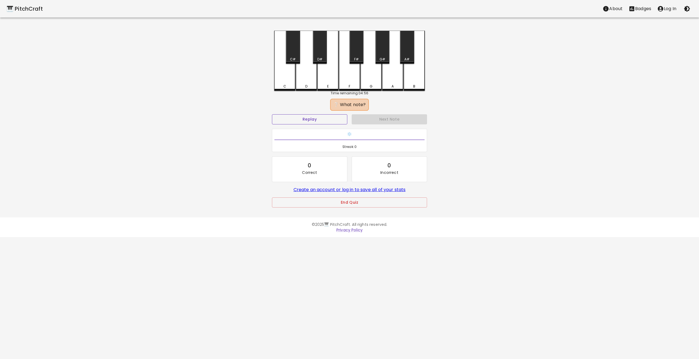
click at [319, 122] on button "Replay" at bounding box center [309, 119] width 75 height 10
click at [332, 119] on button "Replay" at bounding box center [309, 119] width 75 height 10
click at [323, 73] on div "E" at bounding box center [327, 61] width 21 height 60
click at [305, 77] on div "D" at bounding box center [306, 61] width 21 height 60
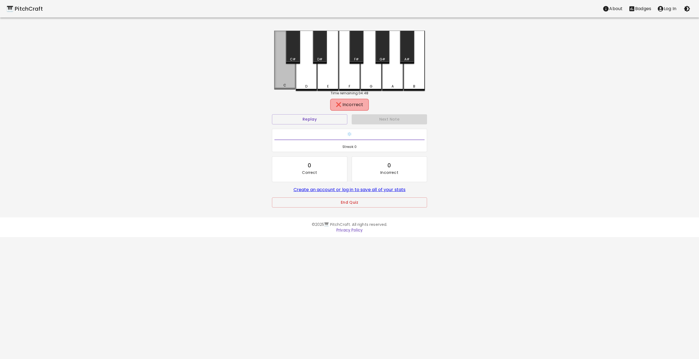
click at [287, 79] on div "C" at bounding box center [284, 60] width 21 height 59
click at [381, 81] on div "G" at bounding box center [371, 61] width 21 height 60
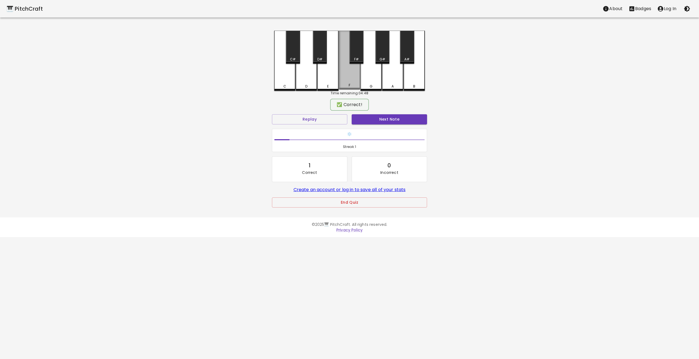
click at [353, 81] on div "F" at bounding box center [349, 60] width 21 height 59
click at [385, 120] on button "Next Note" at bounding box center [389, 119] width 75 height 10
click at [348, 76] on div "F" at bounding box center [349, 60] width 21 height 59
click at [381, 121] on button "Next Note" at bounding box center [389, 119] width 75 height 10
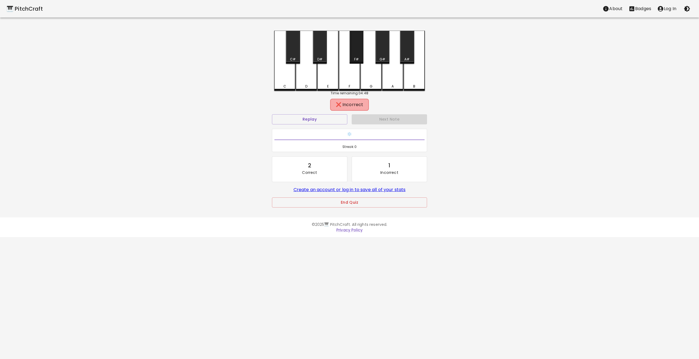
click at [356, 51] on div "F#" at bounding box center [357, 47] width 14 height 33
drag, startPoint x: 381, startPoint y: 57, endPoint x: 381, endPoint y: 63, distance: 6.3
click at [381, 57] on div "G#" at bounding box center [383, 59] width 6 height 5
click at [393, 118] on button "Next Note" at bounding box center [389, 119] width 75 height 10
click at [356, 55] on div "F#" at bounding box center [357, 47] width 14 height 33
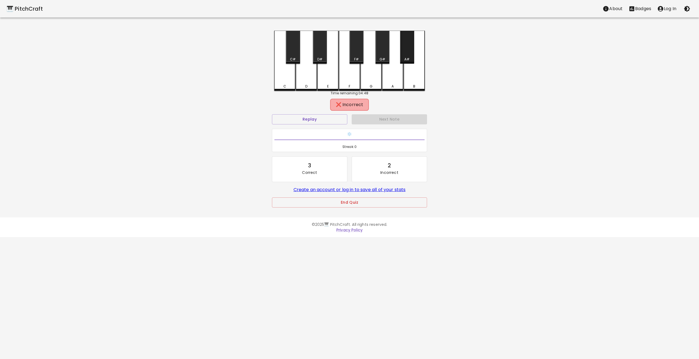
click at [411, 57] on div "A#" at bounding box center [407, 47] width 14 height 33
click at [412, 72] on div "B" at bounding box center [414, 60] width 21 height 59
click at [400, 79] on div "A" at bounding box center [392, 60] width 21 height 59
click at [369, 79] on div "G" at bounding box center [371, 60] width 21 height 59
click at [352, 79] on div "F" at bounding box center [349, 61] width 21 height 60
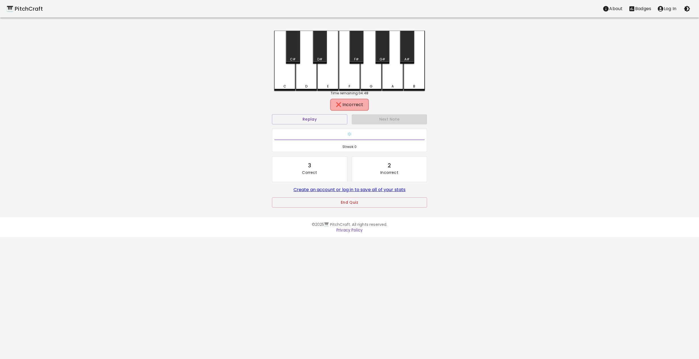
click at [350, 105] on div "❌ Incorrect" at bounding box center [349, 104] width 33 height 7
click at [340, 206] on button "End Quiz" at bounding box center [349, 202] width 155 height 10
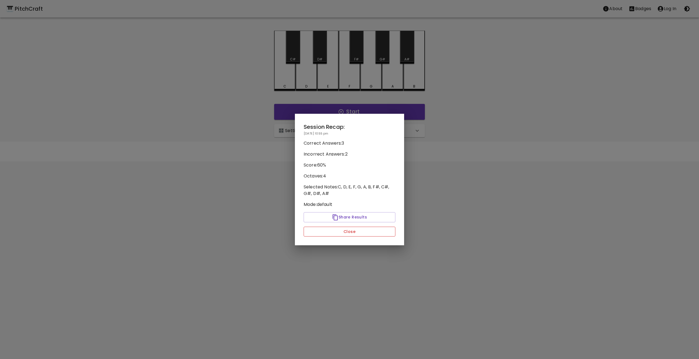
click at [355, 233] on button "Close" at bounding box center [350, 232] width 92 height 10
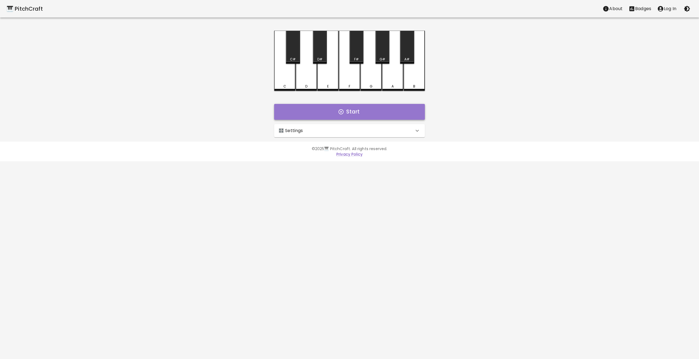
click at [350, 110] on button "Start" at bounding box center [349, 112] width 151 height 16
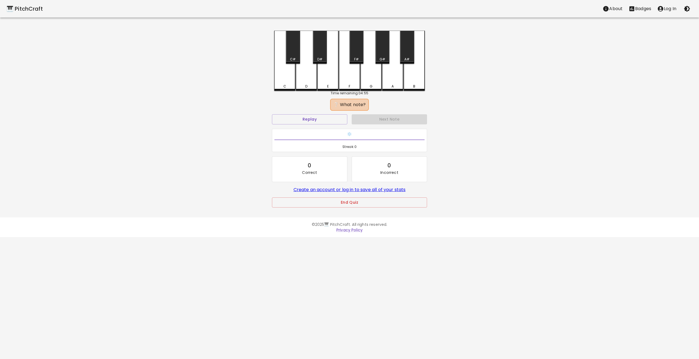
click at [291, 83] on div "C" at bounding box center [284, 61] width 21 height 60
click at [305, 71] on div "D" at bounding box center [306, 60] width 21 height 59
click at [309, 118] on button "Replay" at bounding box center [309, 119] width 75 height 10
click at [354, 74] on div "F" at bounding box center [349, 60] width 21 height 59
click at [318, 118] on button "Replay" at bounding box center [309, 119] width 75 height 10
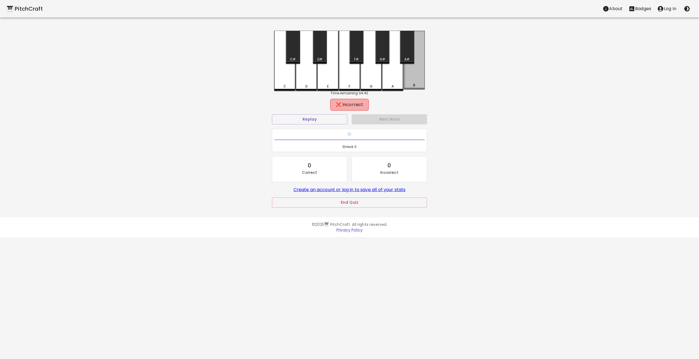
click at [418, 79] on div "B" at bounding box center [414, 60] width 21 height 59
click at [395, 72] on div "A" at bounding box center [392, 60] width 21 height 59
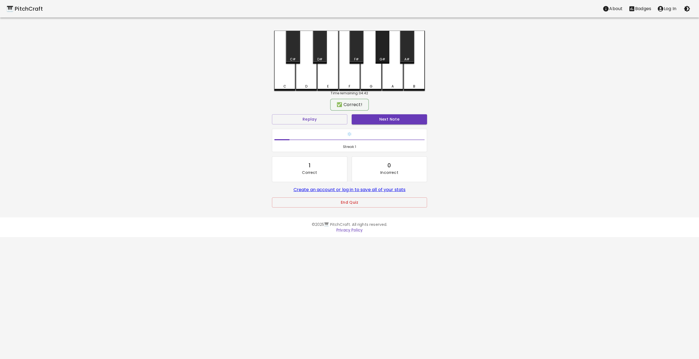
click at [380, 54] on div "G#" at bounding box center [383, 47] width 14 height 33
click at [372, 119] on button "Next Note" at bounding box center [389, 119] width 75 height 10
click at [317, 117] on button "Replay" at bounding box center [309, 119] width 75 height 10
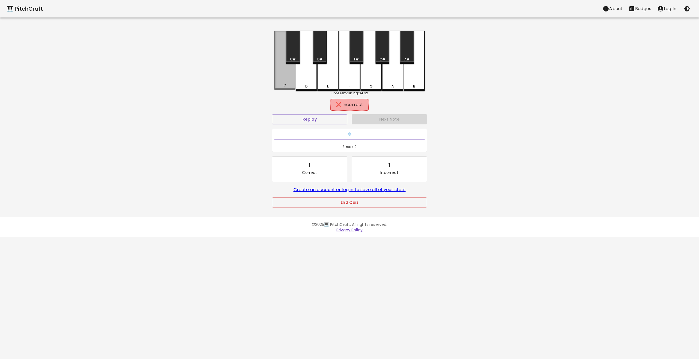
click at [286, 75] on div "C" at bounding box center [284, 60] width 21 height 59
click at [331, 80] on div "E" at bounding box center [327, 60] width 21 height 59
click at [348, 69] on div "F" at bounding box center [349, 60] width 21 height 59
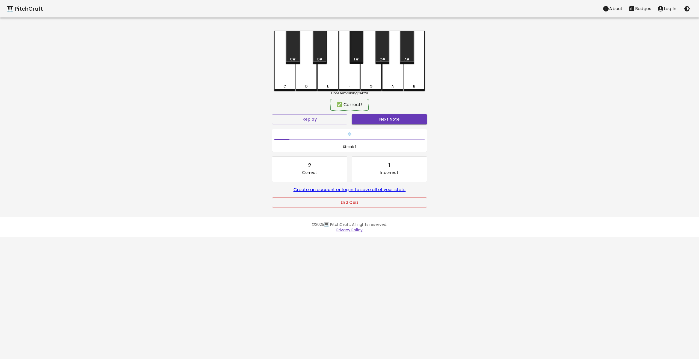
click at [357, 52] on div "F#" at bounding box center [357, 47] width 14 height 33
click at [376, 119] on button "Next Note" at bounding box center [389, 119] width 75 height 10
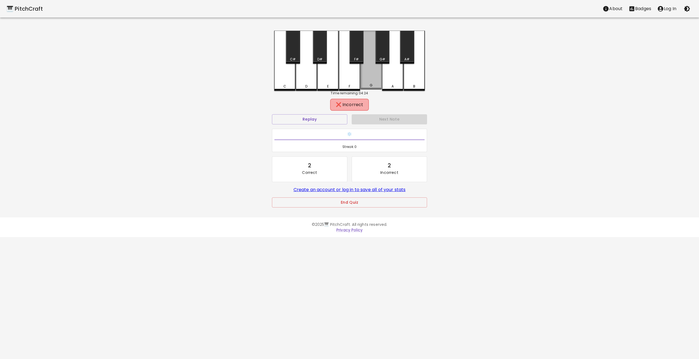
click at [371, 72] on div "G" at bounding box center [371, 60] width 21 height 59
click at [409, 56] on div "A#" at bounding box center [407, 47] width 14 height 33
click at [382, 53] on div "G#" at bounding box center [383, 47] width 14 height 33
click at [359, 49] on div "F#" at bounding box center [357, 47] width 14 height 33
click at [314, 49] on div "D#" at bounding box center [320, 47] width 14 height 33
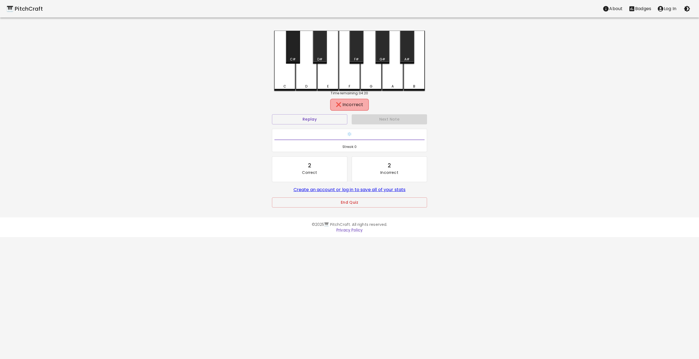
click at [298, 48] on div "C#" at bounding box center [293, 47] width 14 height 33
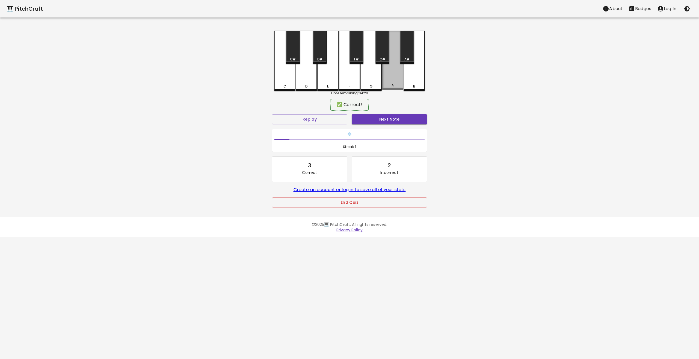
click at [386, 72] on div "A" at bounding box center [392, 60] width 21 height 59
click at [378, 118] on button "Next Note" at bounding box center [389, 119] width 75 height 10
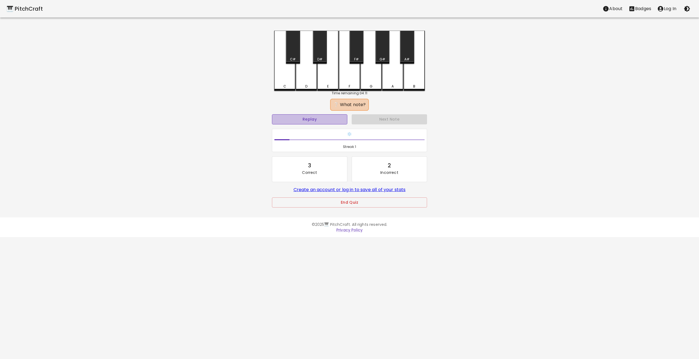
click at [320, 116] on button "Replay" at bounding box center [309, 119] width 75 height 10
click at [311, 118] on button "Replay" at bounding box center [309, 119] width 75 height 10
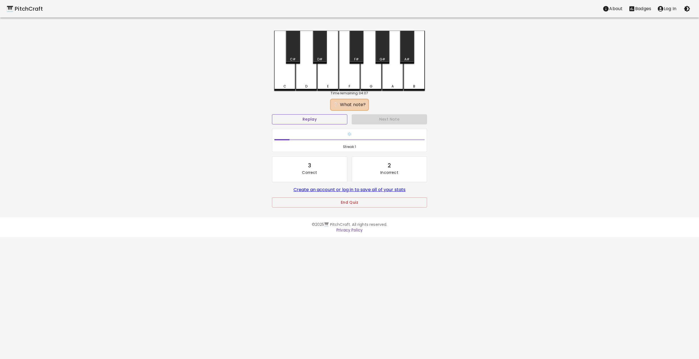
click at [311, 118] on button "Replay" at bounding box center [309, 119] width 75 height 10
click at [294, 81] on div "C" at bounding box center [284, 61] width 21 height 60
click at [346, 78] on div "F" at bounding box center [349, 60] width 21 height 59
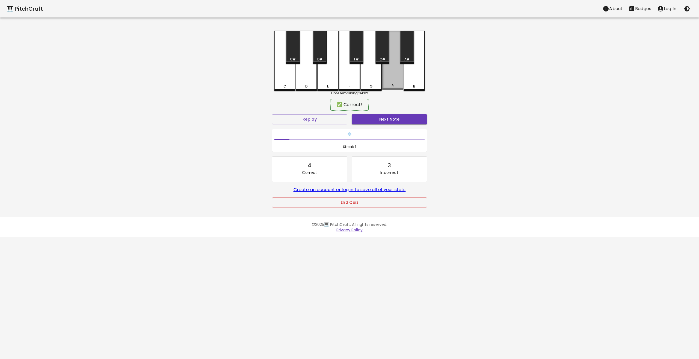
click at [390, 75] on div "A" at bounding box center [392, 60] width 21 height 59
click at [381, 118] on button "Next Note" at bounding box center [389, 119] width 75 height 10
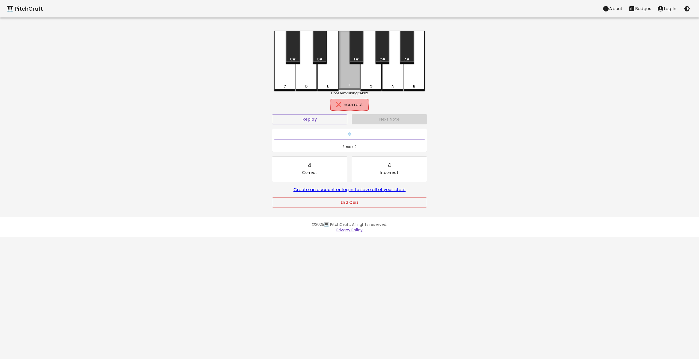
click at [349, 78] on div "F" at bounding box center [349, 60] width 21 height 59
click at [328, 117] on button "Replay" at bounding box center [309, 119] width 75 height 10
click at [326, 85] on div "E" at bounding box center [328, 85] width 20 height 5
click at [368, 66] on div "G" at bounding box center [371, 60] width 21 height 59
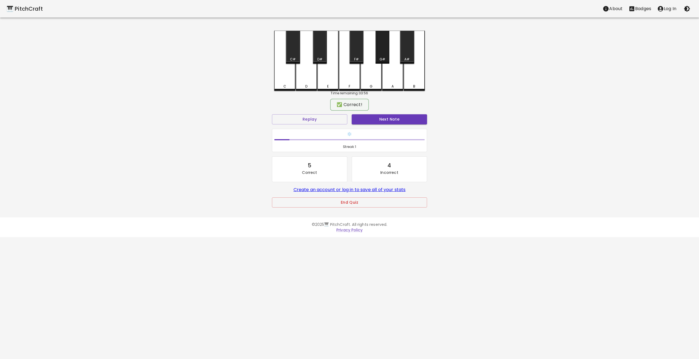
click at [382, 52] on div "G#" at bounding box center [383, 47] width 14 height 33
click at [366, 119] on button "Next Note" at bounding box center [389, 119] width 75 height 10
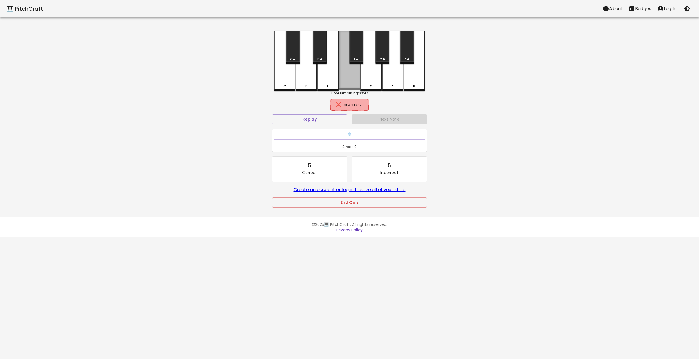
click at [349, 76] on div "F" at bounding box center [349, 60] width 21 height 59
click at [319, 120] on button "Replay" at bounding box center [309, 119] width 75 height 10
click at [319, 121] on button "Replay" at bounding box center [309, 119] width 75 height 10
click at [380, 56] on div "G#" at bounding box center [383, 47] width 14 height 33
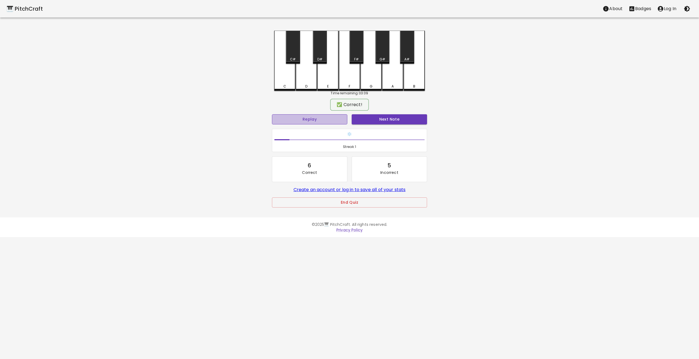
click at [311, 121] on button "Replay" at bounding box center [309, 119] width 75 height 10
click at [330, 80] on div "E" at bounding box center [327, 60] width 21 height 59
click at [351, 79] on div "F" at bounding box center [349, 60] width 21 height 59
click at [368, 79] on div "G" at bounding box center [371, 60] width 21 height 59
click at [360, 57] on div "F#" at bounding box center [357, 47] width 14 height 33
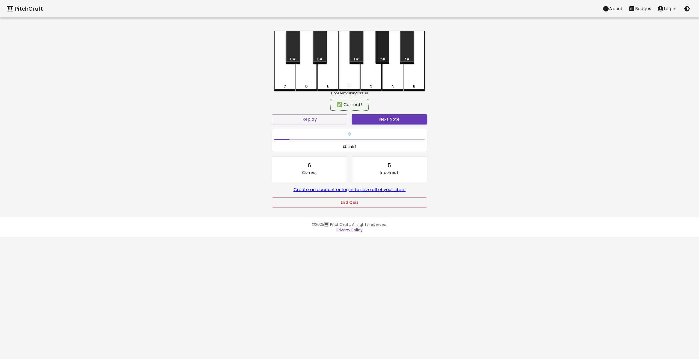
click at [387, 53] on div "G#" at bounding box center [383, 47] width 14 height 33
click at [392, 120] on button "Next Note" at bounding box center [389, 119] width 75 height 10
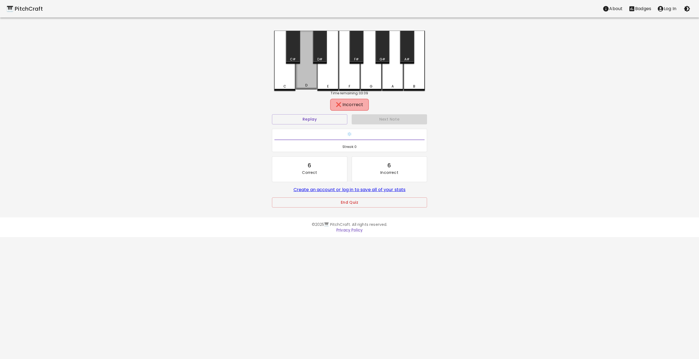
click at [304, 81] on div "D" at bounding box center [306, 60] width 21 height 59
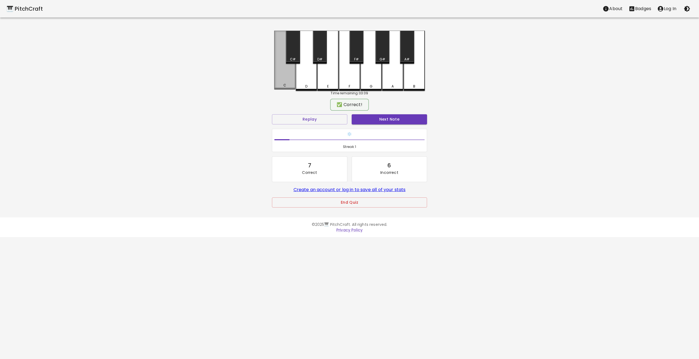
click at [288, 82] on div "C" at bounding box center [284, 60] width 21 height 59
click at [394, 118] on button "Next Note" at bounding box center [389, 119] width 75 height 10
click at [308, 78] on div "D" at bounding box center [306, 60] width 21 height 59
click at [390, 117] on button "Next Note" at bounding box center [389, 119] width 75 height 10
